Goal: Task Accomplishment & Management: Manage account settings

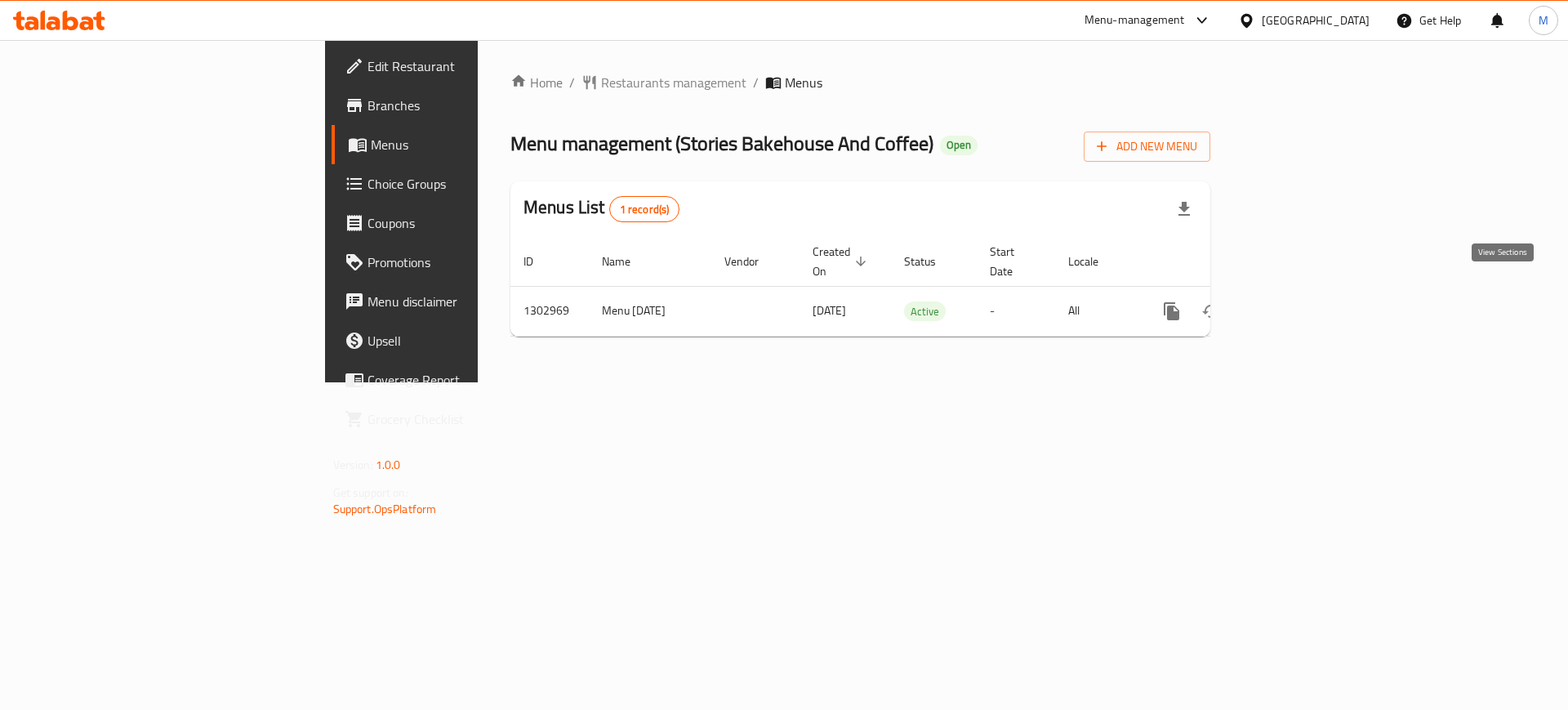
click at [1309, 300] on link "enhanced table" at bounding box center [1289, 312] width 39 height 39
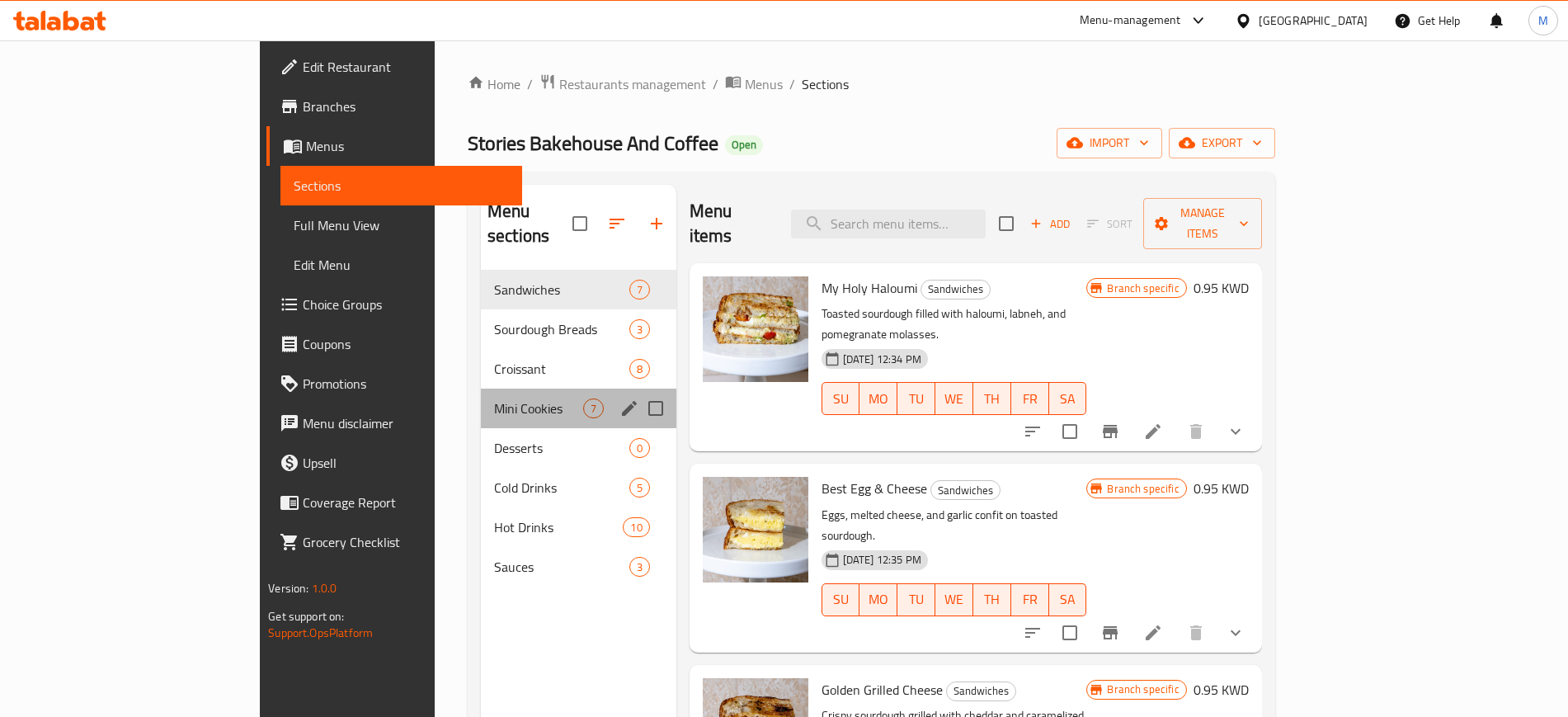
click at [481, 388] on div "Mini Cookies 7" at bounding box center [578, 408] width 196 height 40
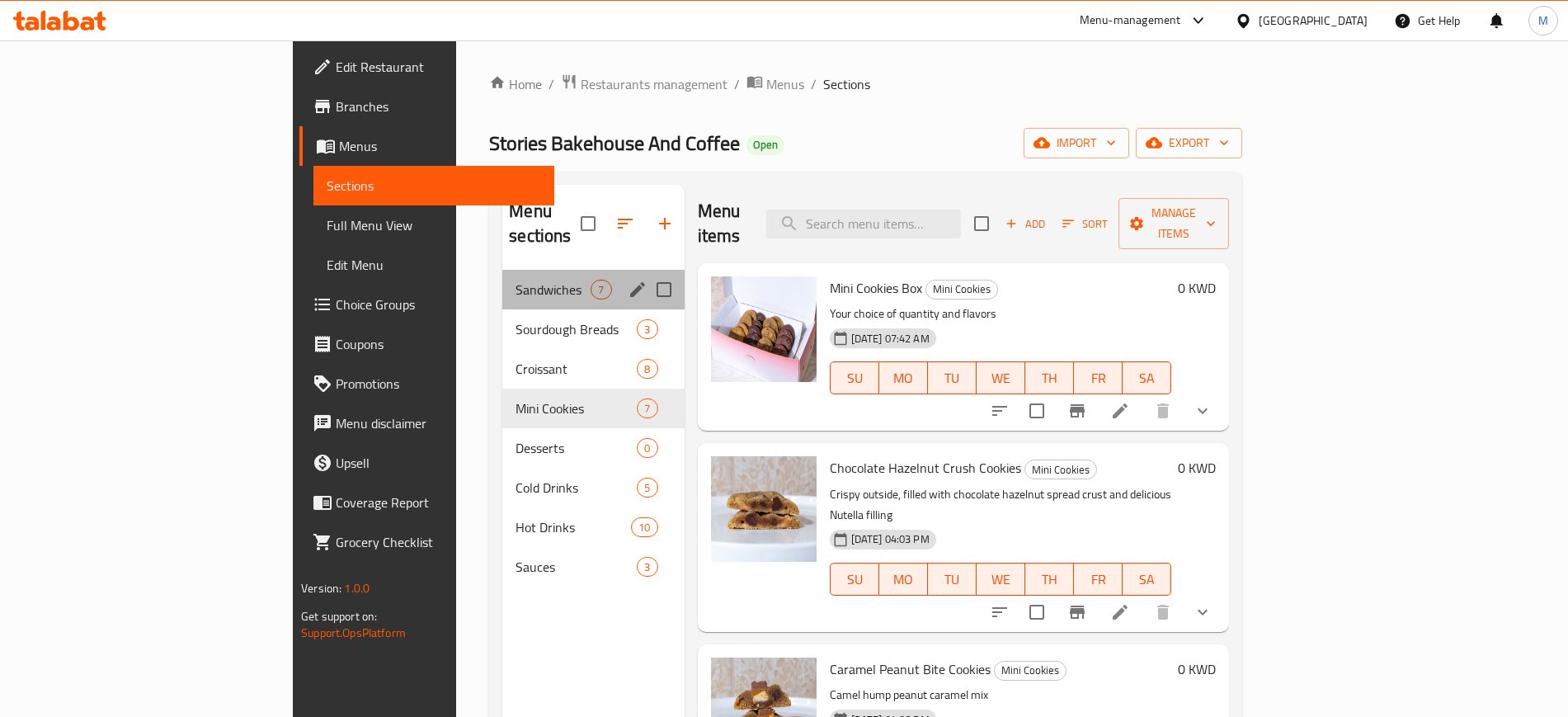
click at [503, 282] on div "Sandwiches 7" at bounding box center [593, 290] width 181 height 40
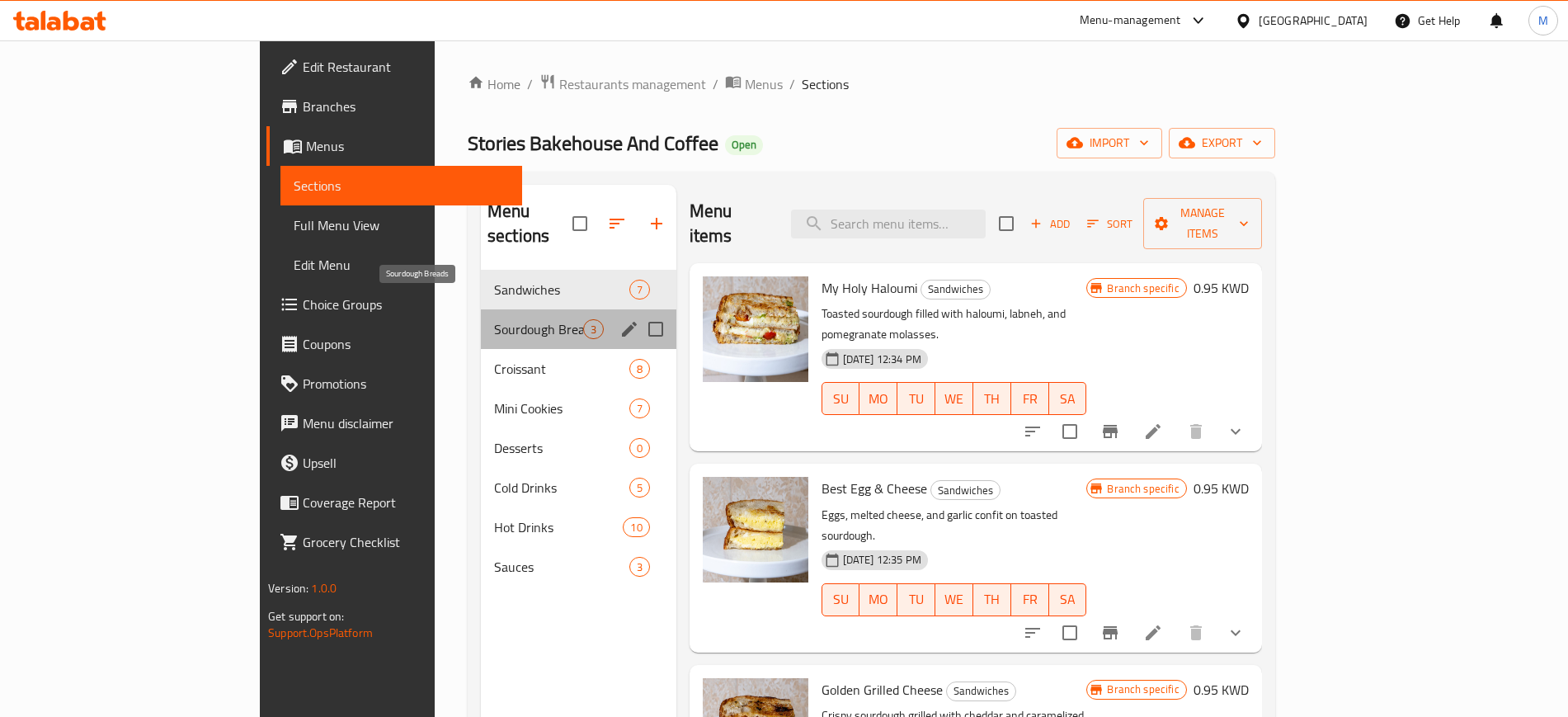
click at [494, 319] on span "Sourdough Breads" at bounding box center [538, 329] width 89 height 20
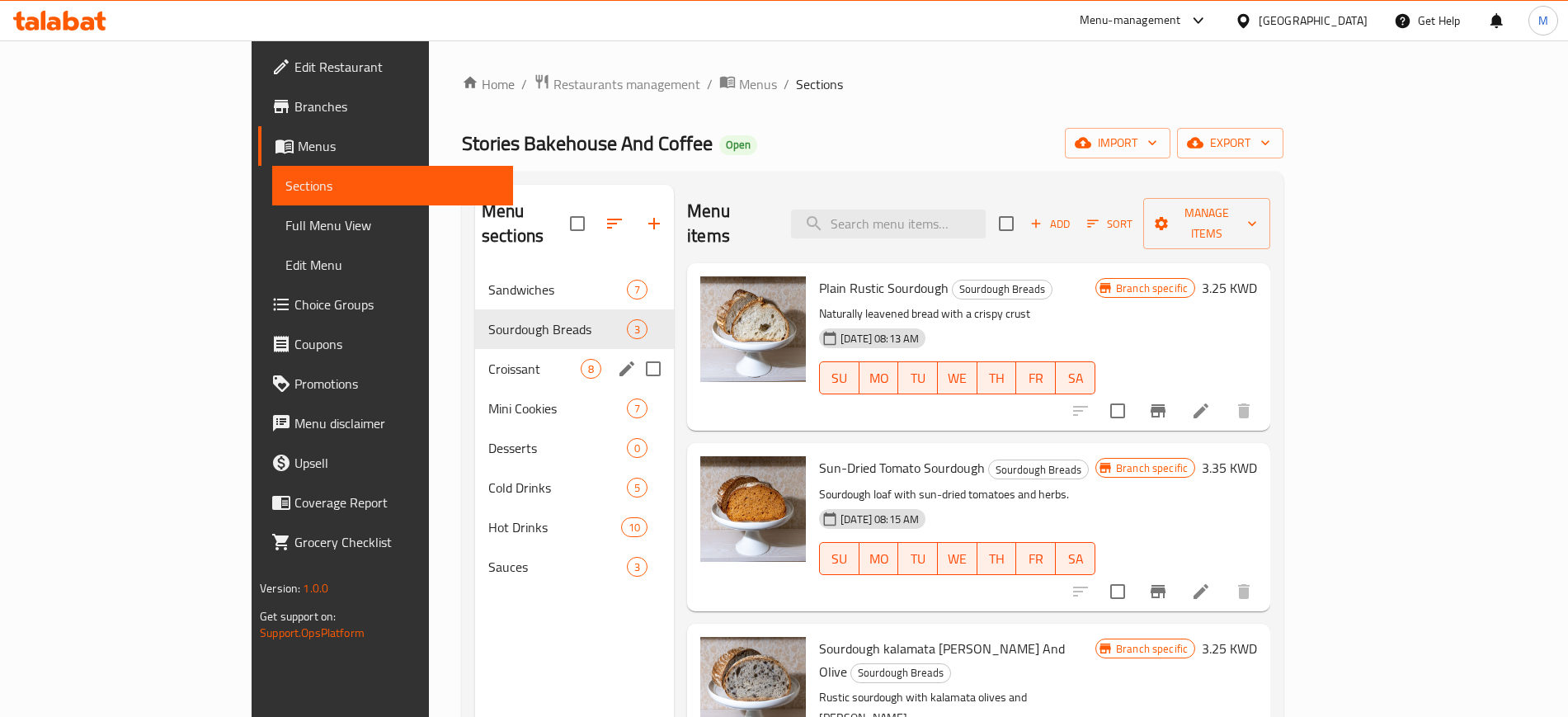
click at [475, 349] on div "Croissant 8" at bounding box center [574, 368] width 198 height 40
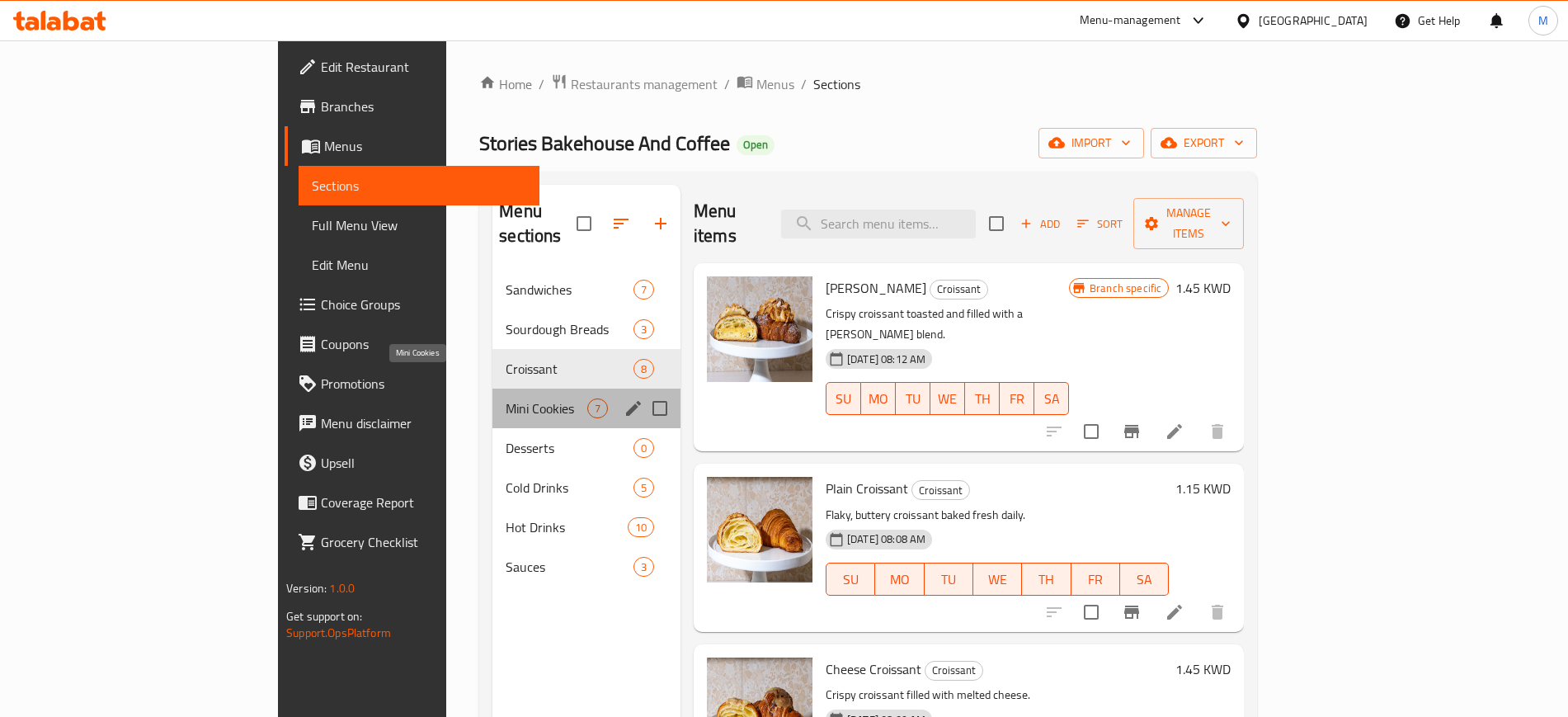
click at [505, 399] on span "Mini Cookies" at bounding box center [546, 408] width 81 height 20
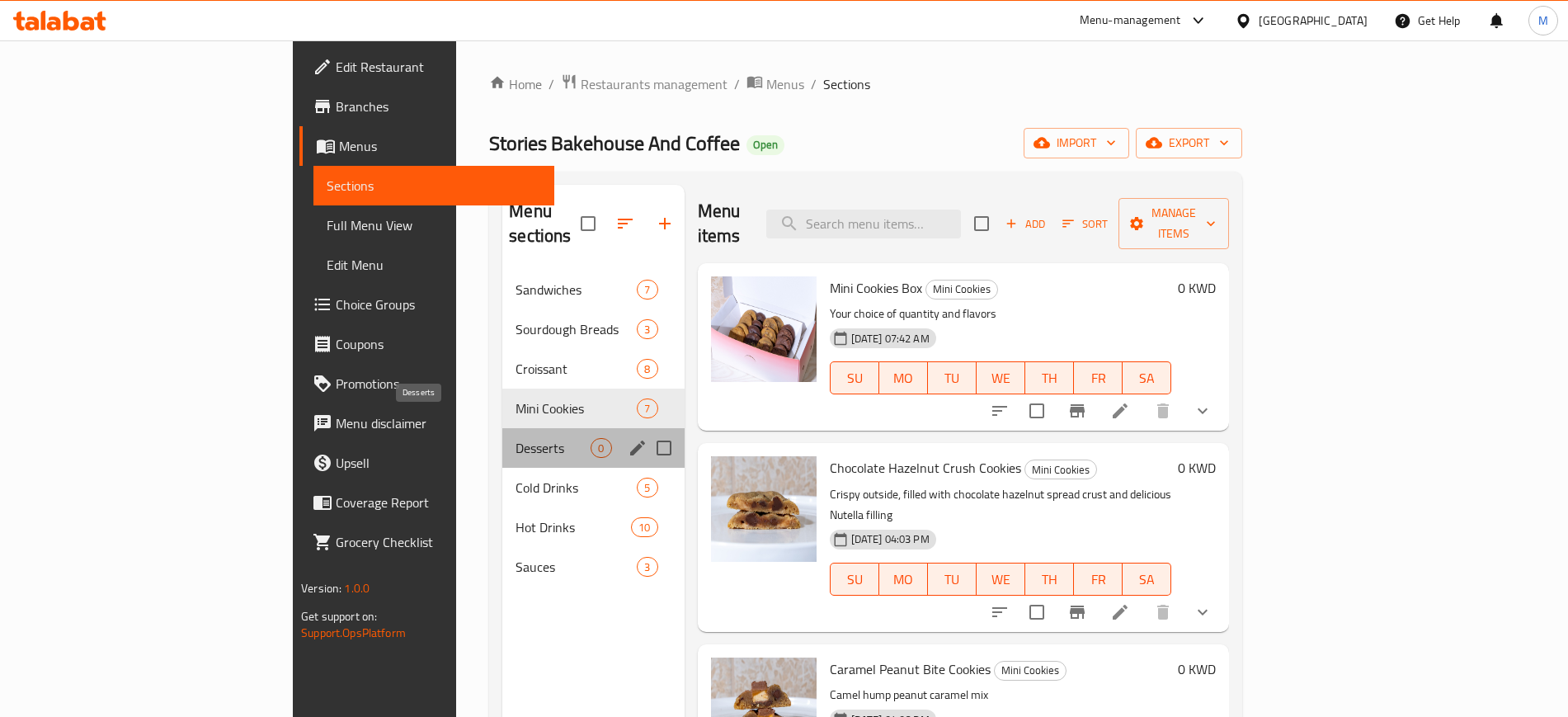
click at [516, 438] on span "Desserts" at bounding box center [553, 448] width 75 height 20
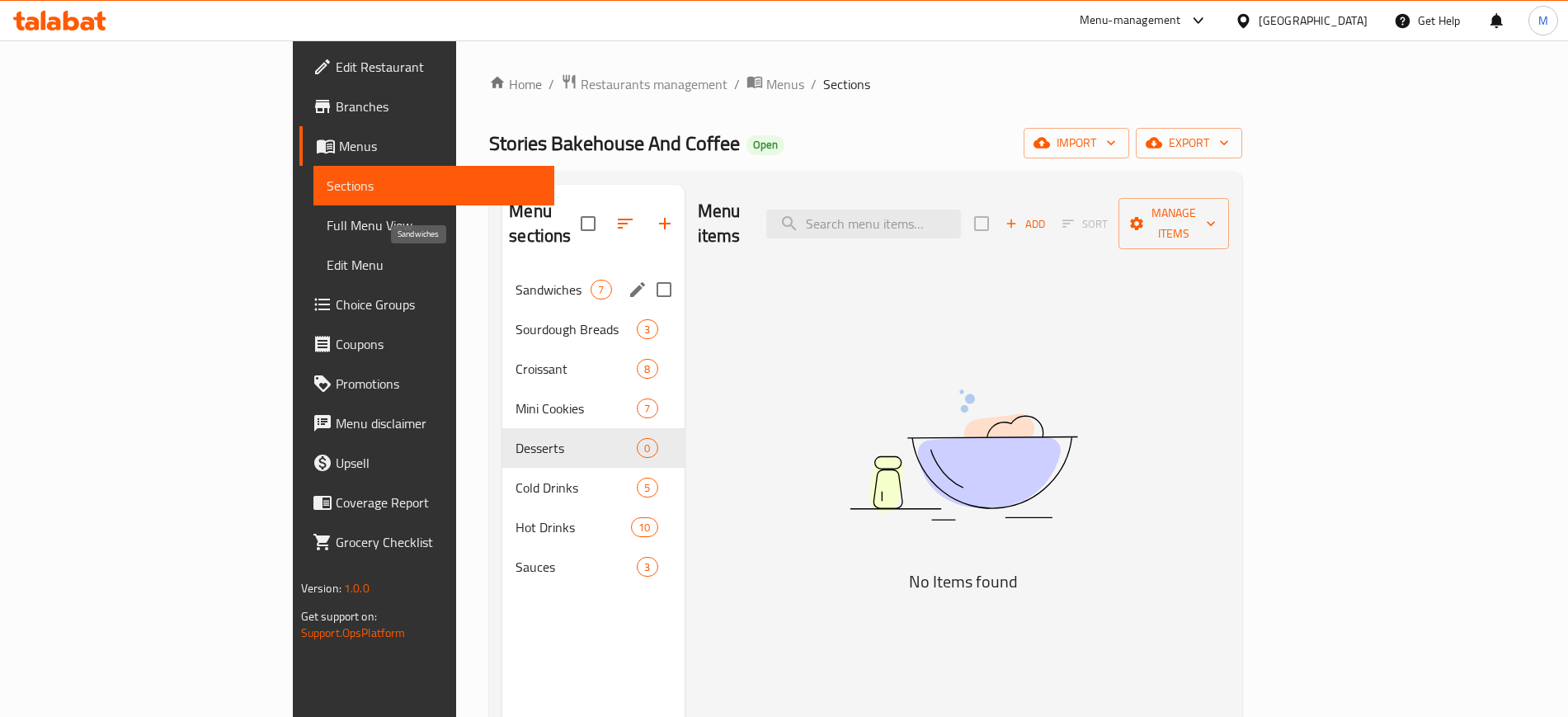
click at [516, 280] on span "Sandwiches" at bounding box center [553, 289] width 75 height 20
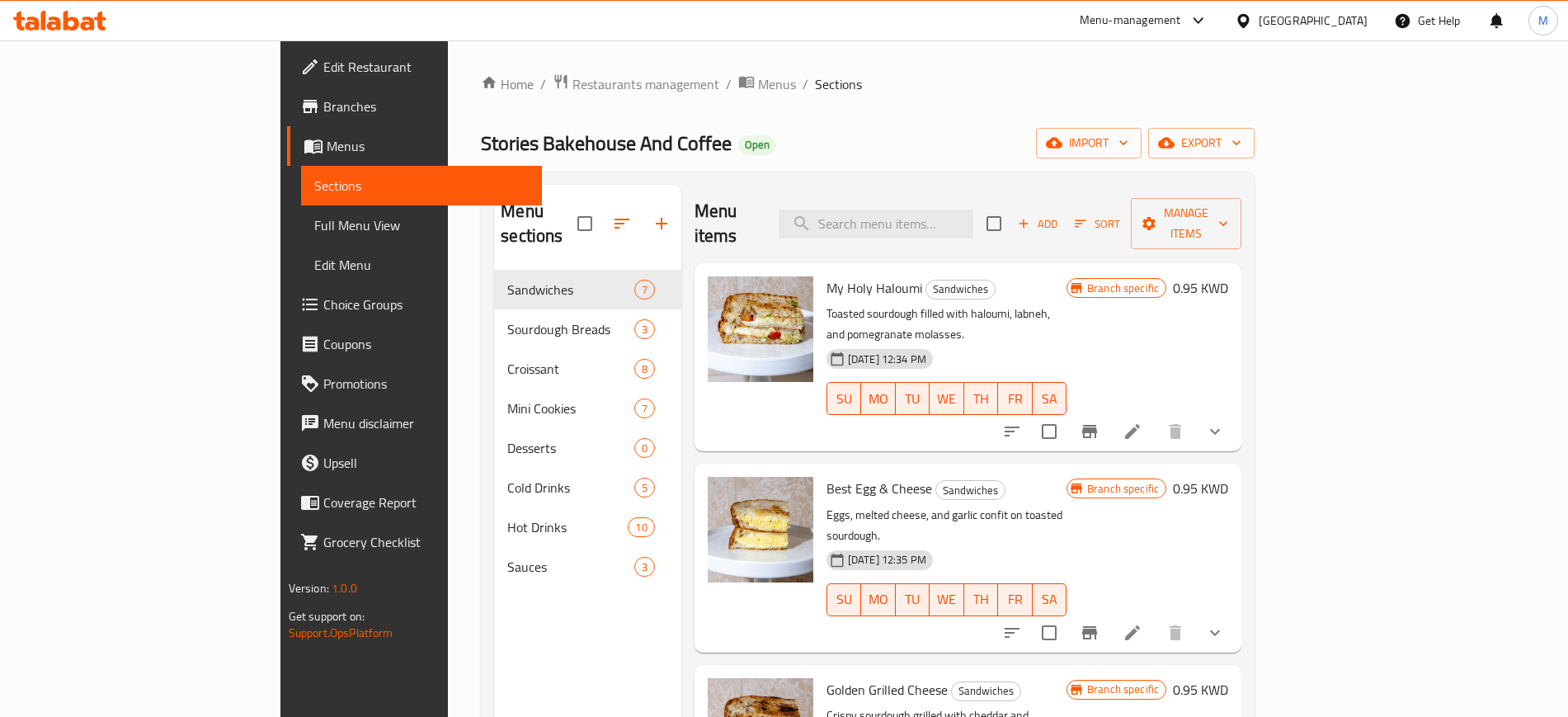
click at [323, 64] on span "Edit Restaurant" at bounding box center [425, 66] width 205 height 20
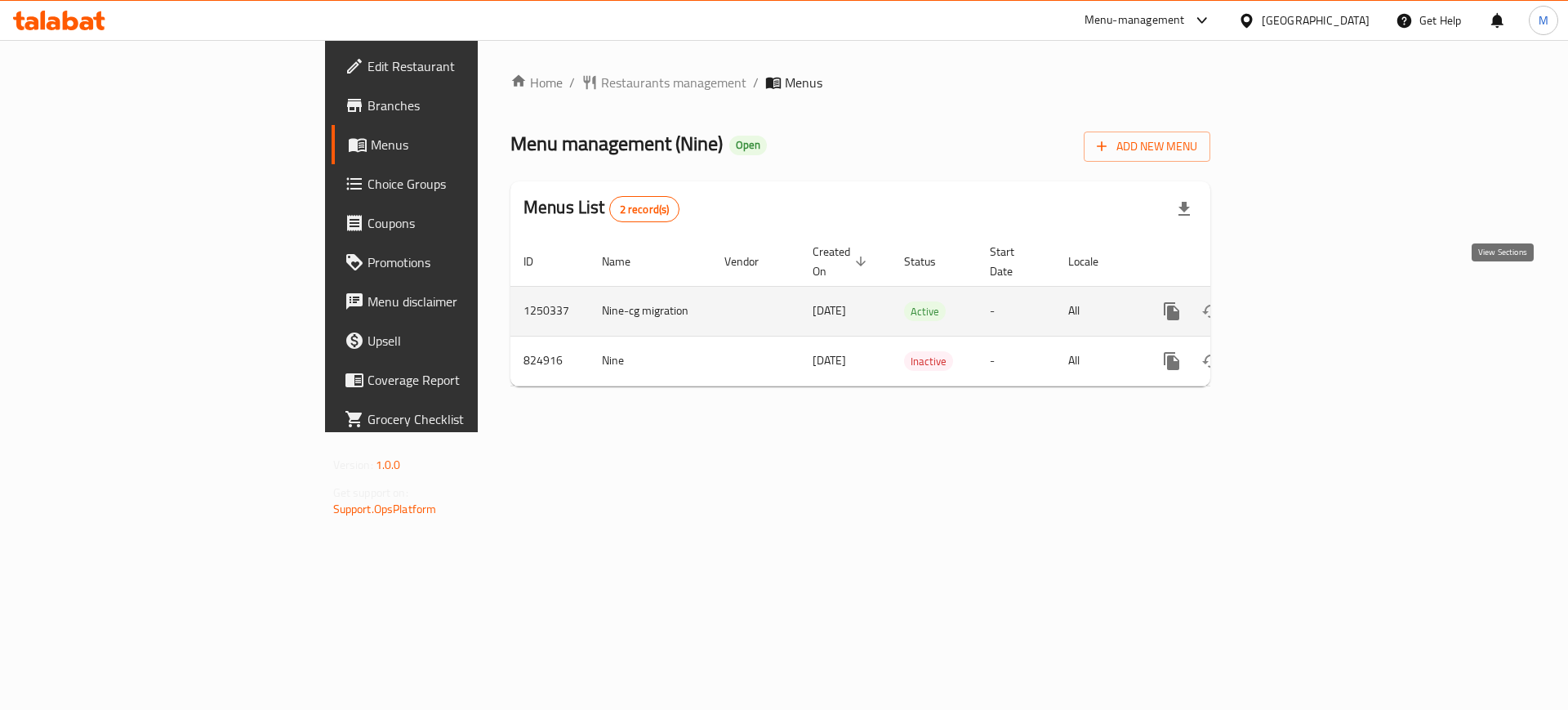
click at [1309, 294] on link "enhanced table" at bounding box center [1289, 312] width 39 height 39
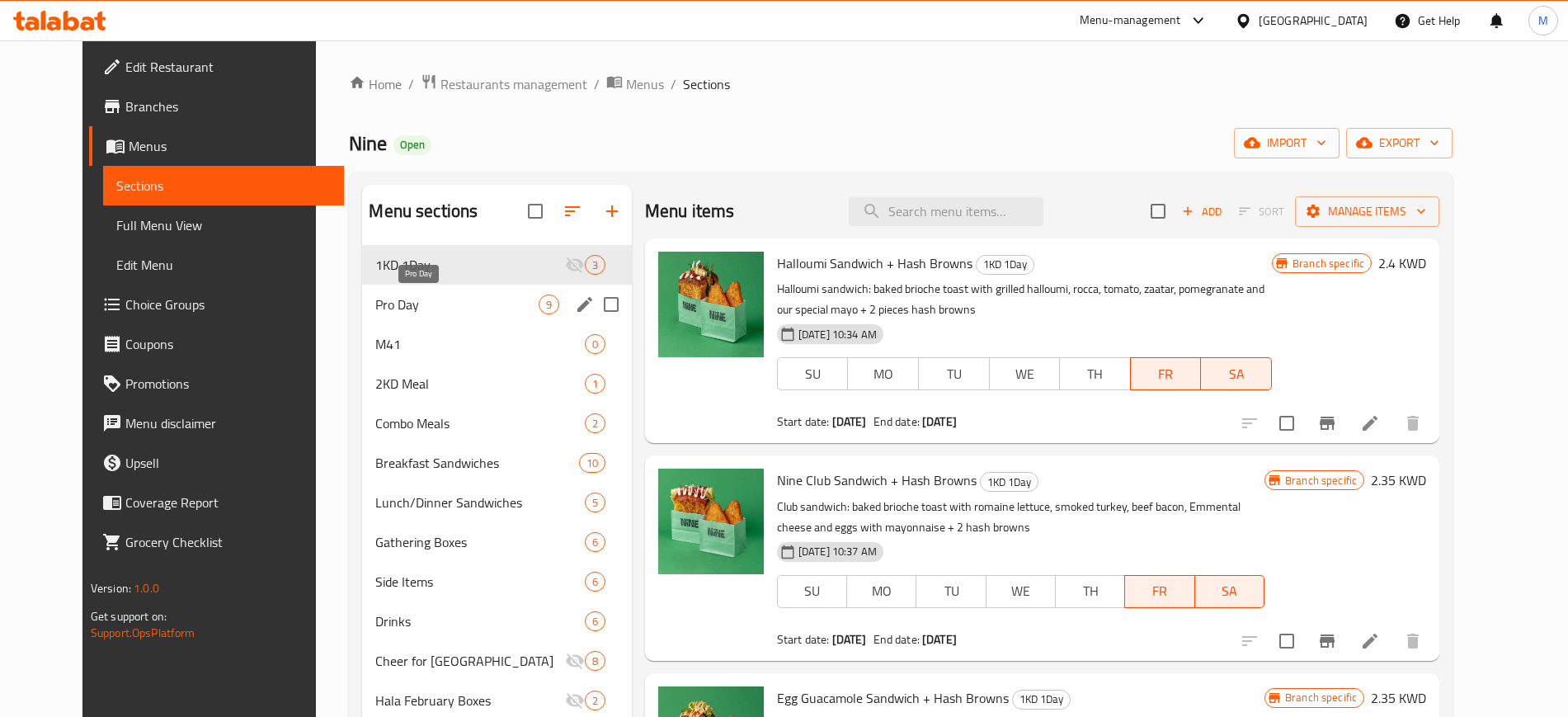
click at [407, 301] on span "Pro Day" at bounding box center [456, 304] width 162 height 20
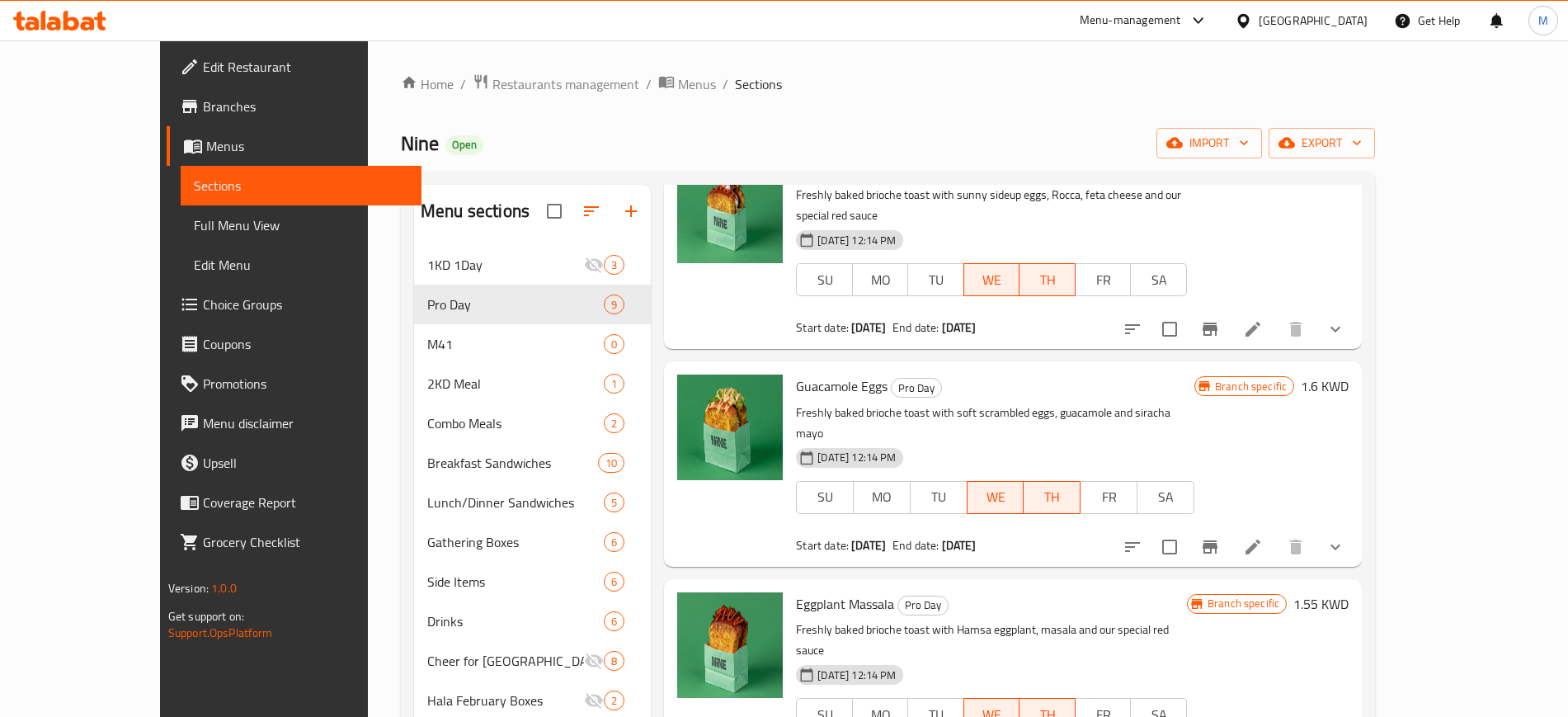
scroll to position [84, 0]
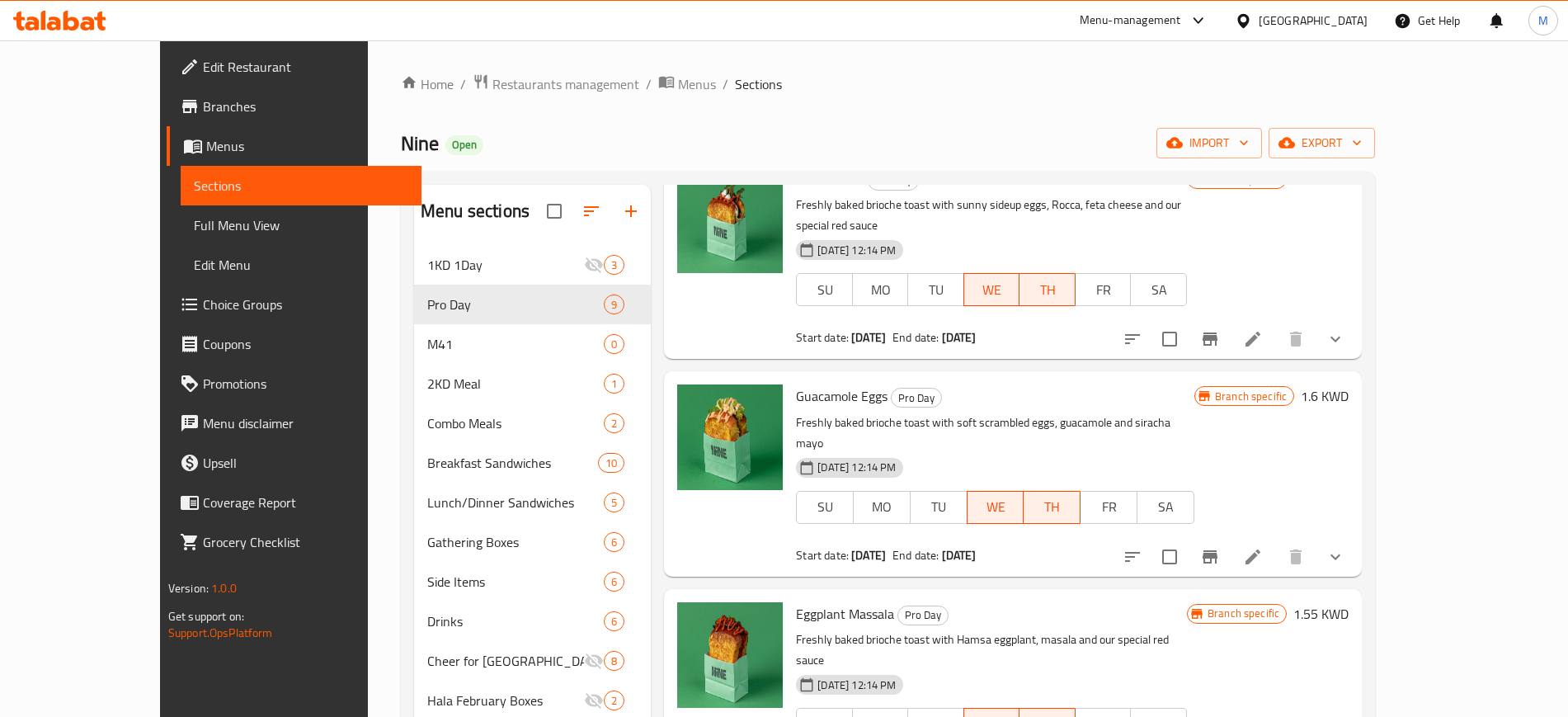
click at [77, 16] on icon at bounding box center [60, 20] width 94 height 20
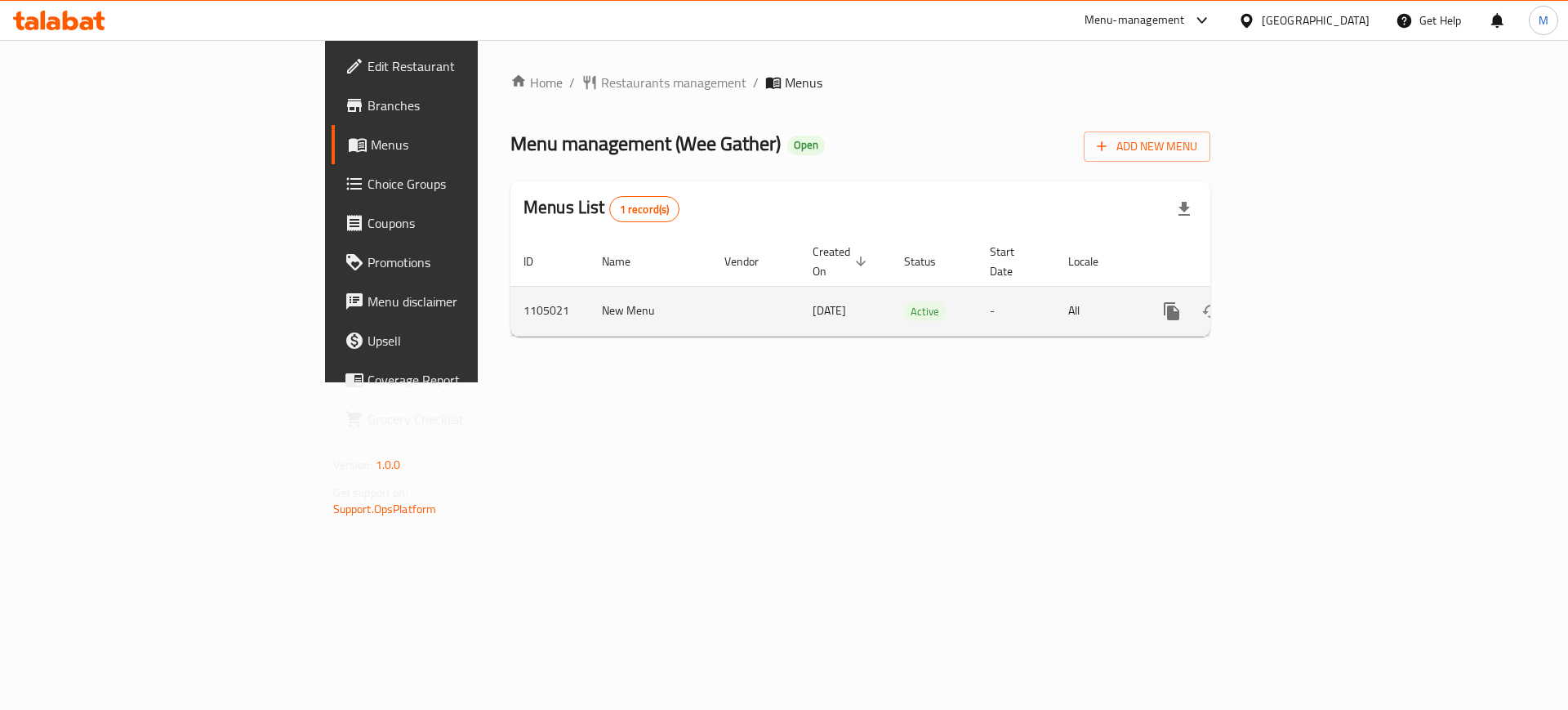
click at [1299, 301] on icon "enhanced table" at bounding box center [1288, 311] width 20 height 20
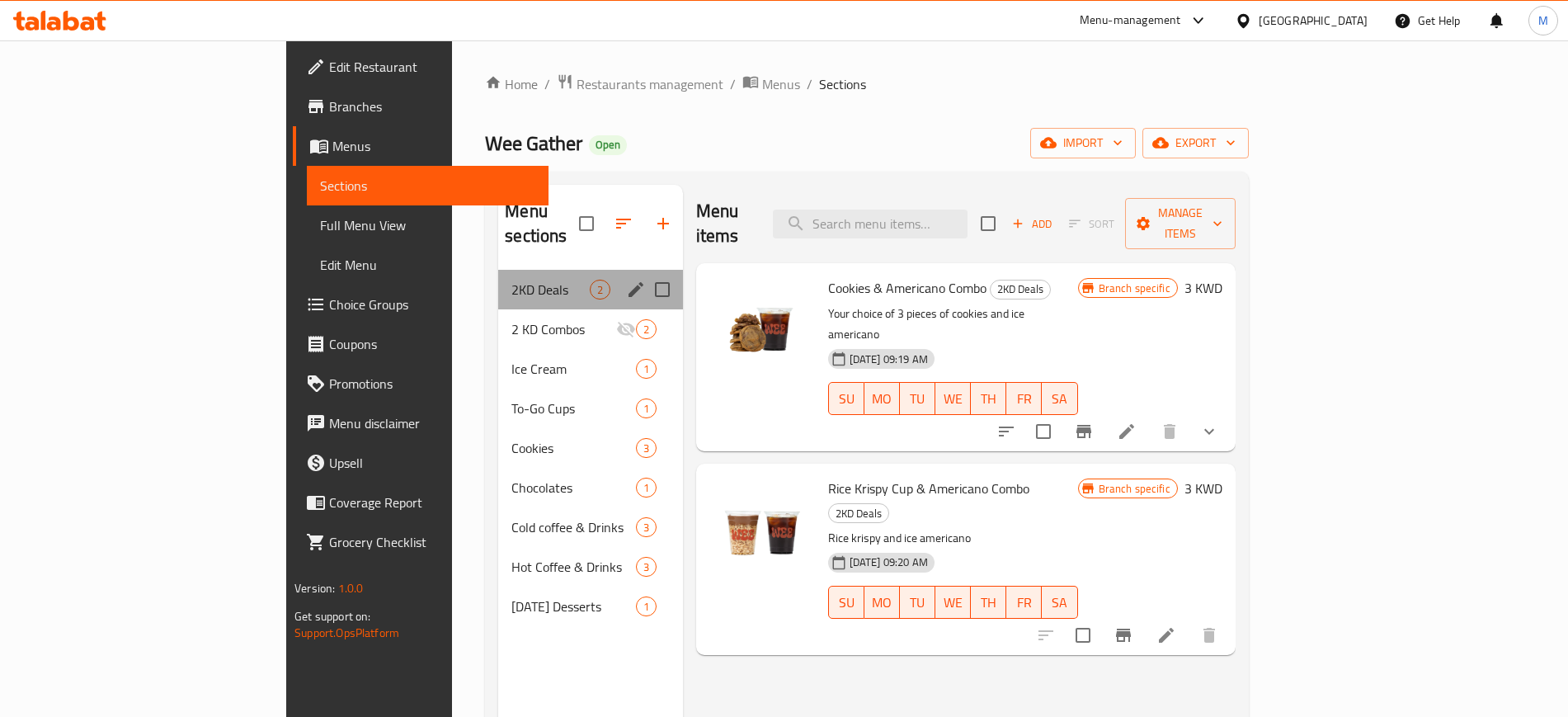
click at [498, 276] on div "2KD Deals 2" at bounding box center [589, 290] width 184 height 40
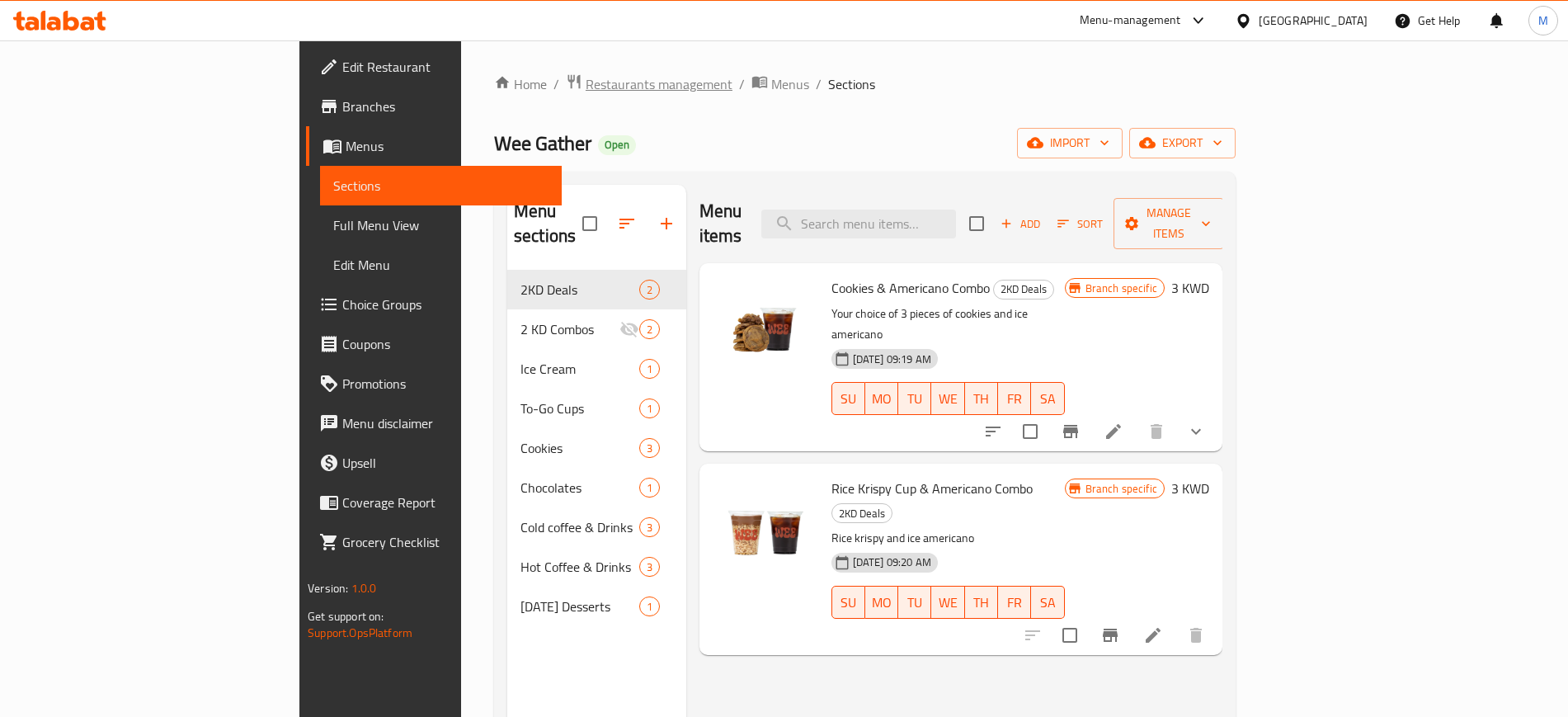
click at [586, 80] on span "Restaurants management" at bounding box center [658, 84] width 146 height 20
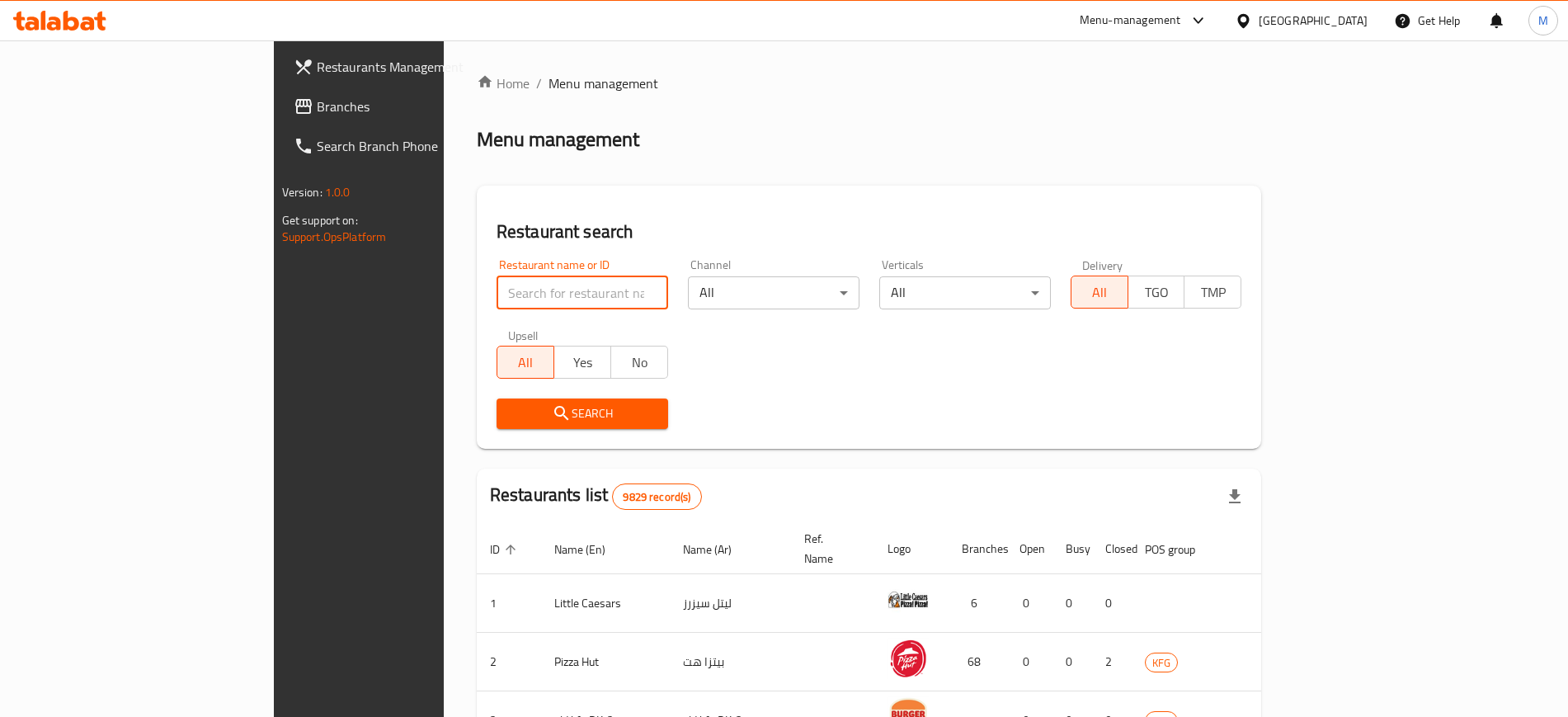
click at [520, 297] on input "search" at bounding box center [583, 293] width 172 height 33
type input "holo"
click button "Search" at bounding box center [583, 414] width 172 height 30
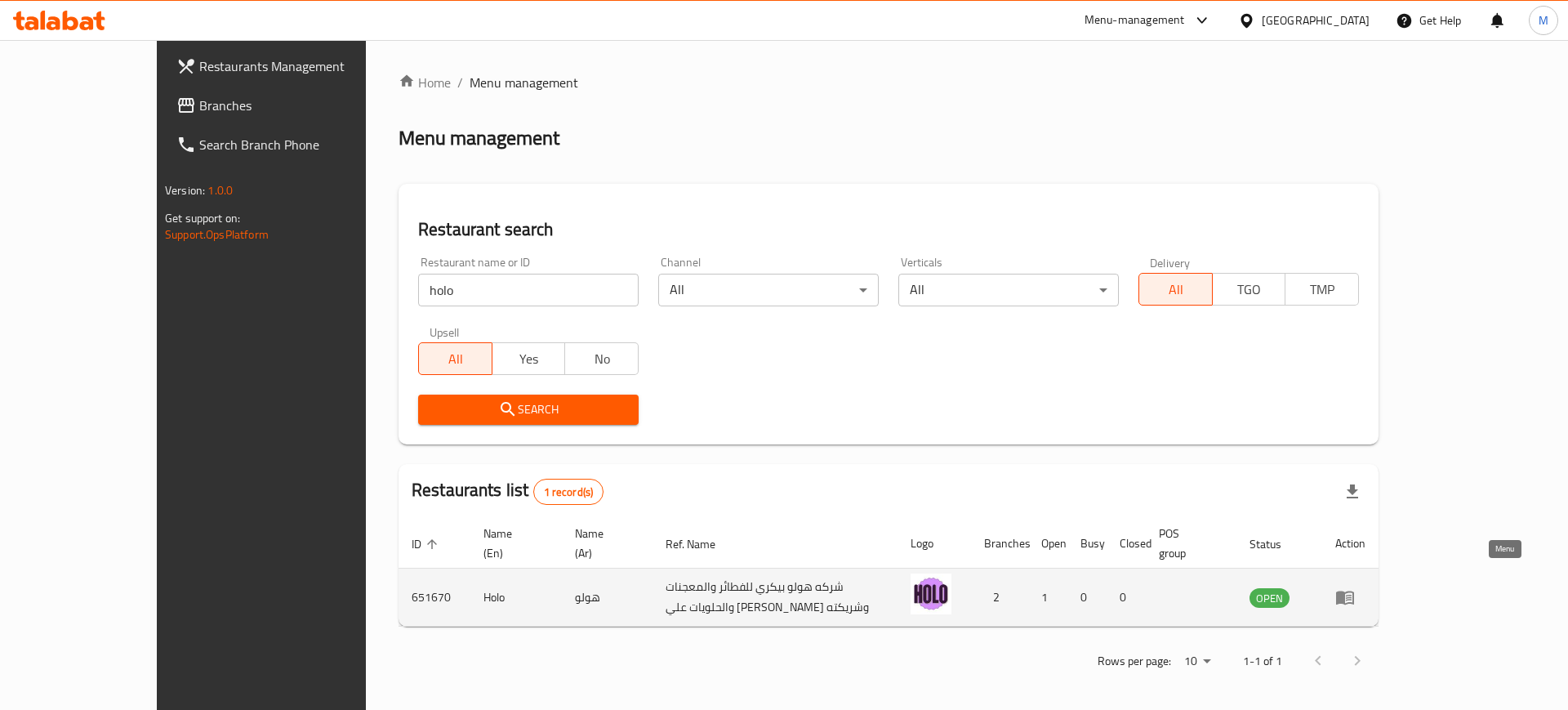
click at [1355, 587] on icon "enhanced table" at bounding box center [1345, 597] width 20 height 20
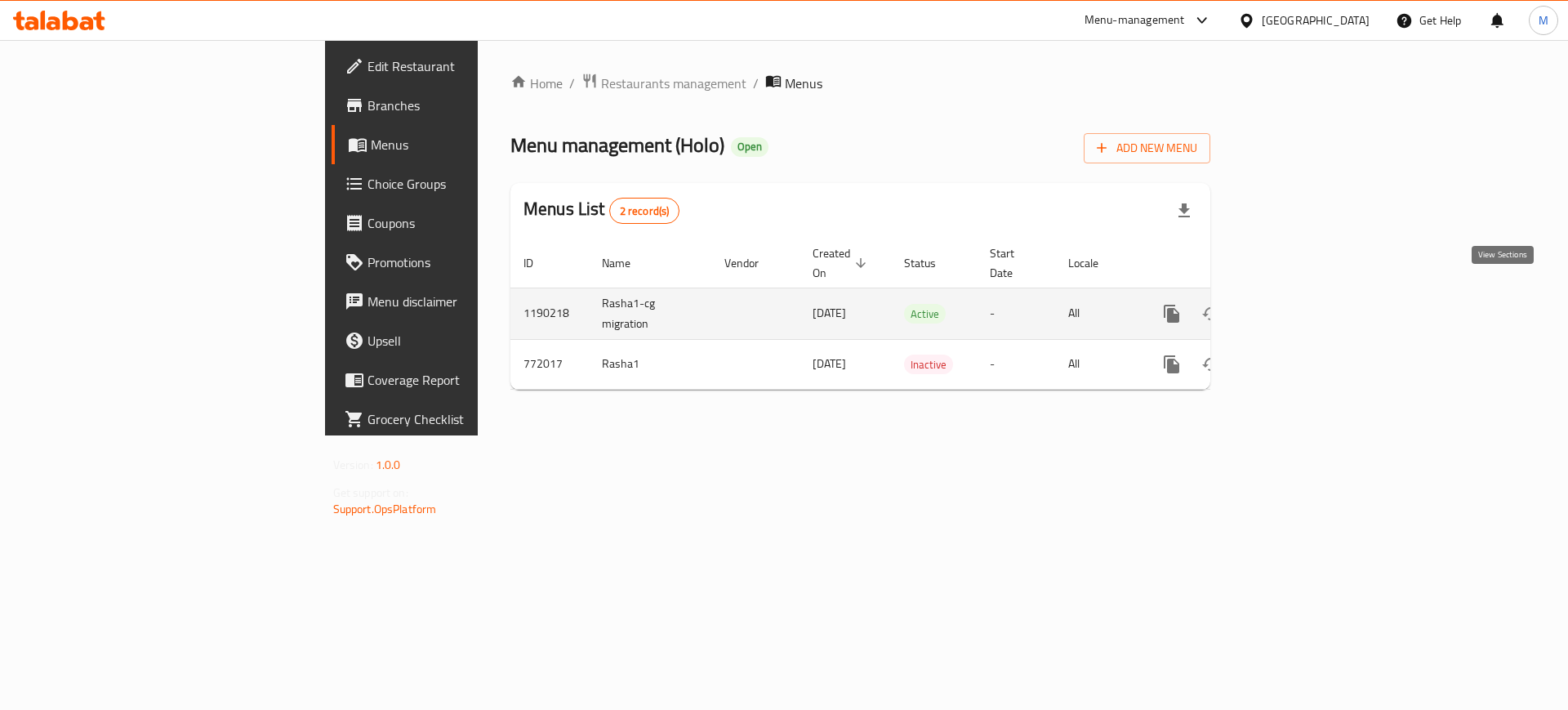
click at [1309, 294] on link "enhanced table" at bounding box center [1289, 313] width 39 height 39
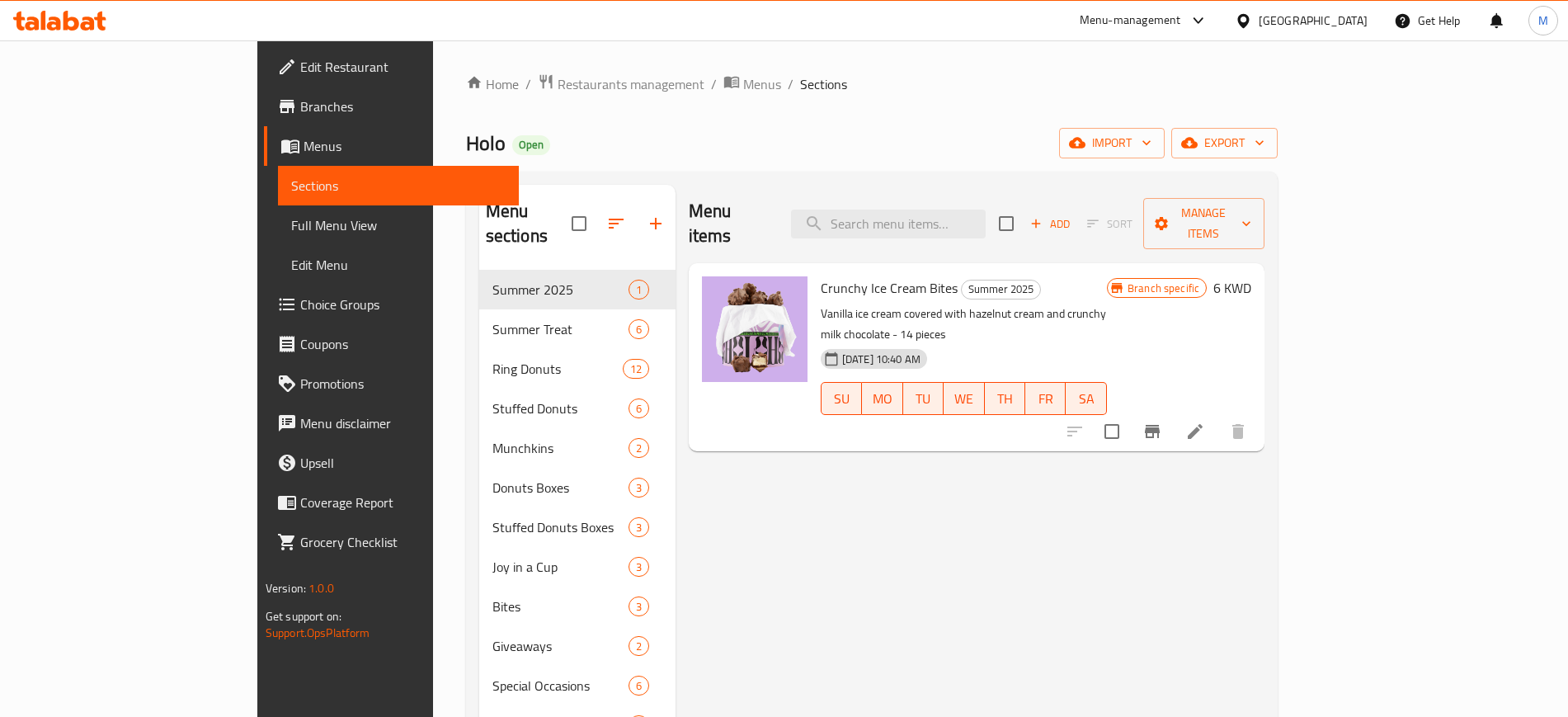
click at [87, 31] on div at bounding box center [60, 20] width 120 height 33
click at [86, 23] on icon at bounding box center [88, 23] width 14 height 14
